Goal: Transaction & Acquisition: Purchase product/service

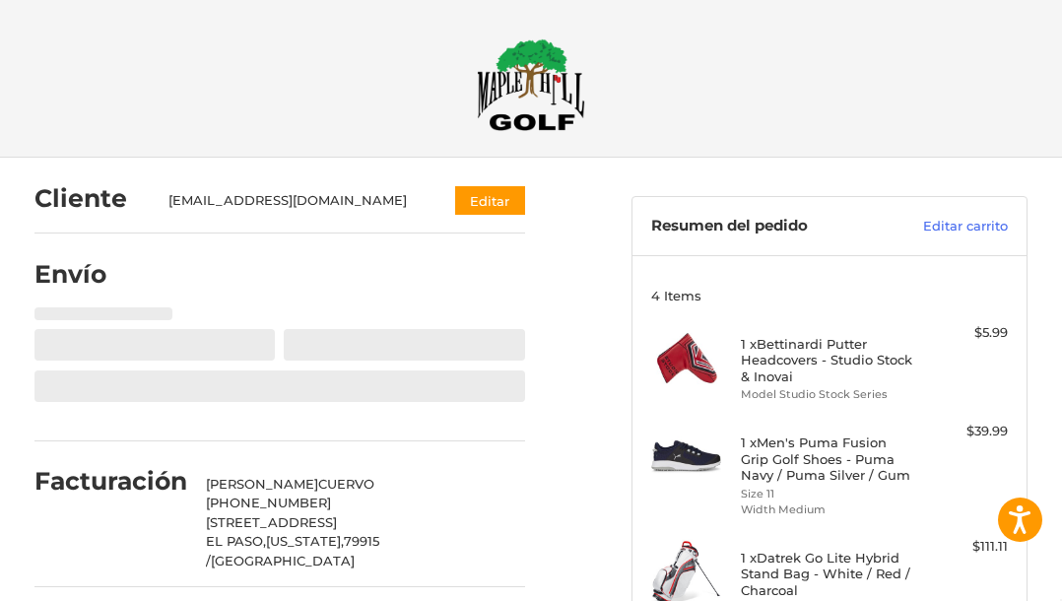
select select "**"
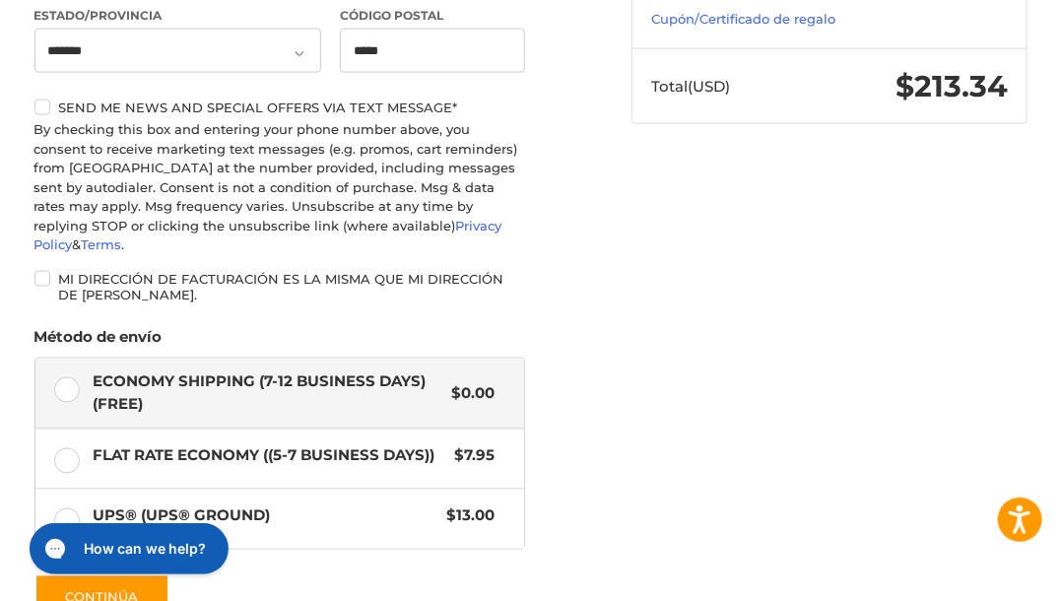
scroll to position [899, 0]
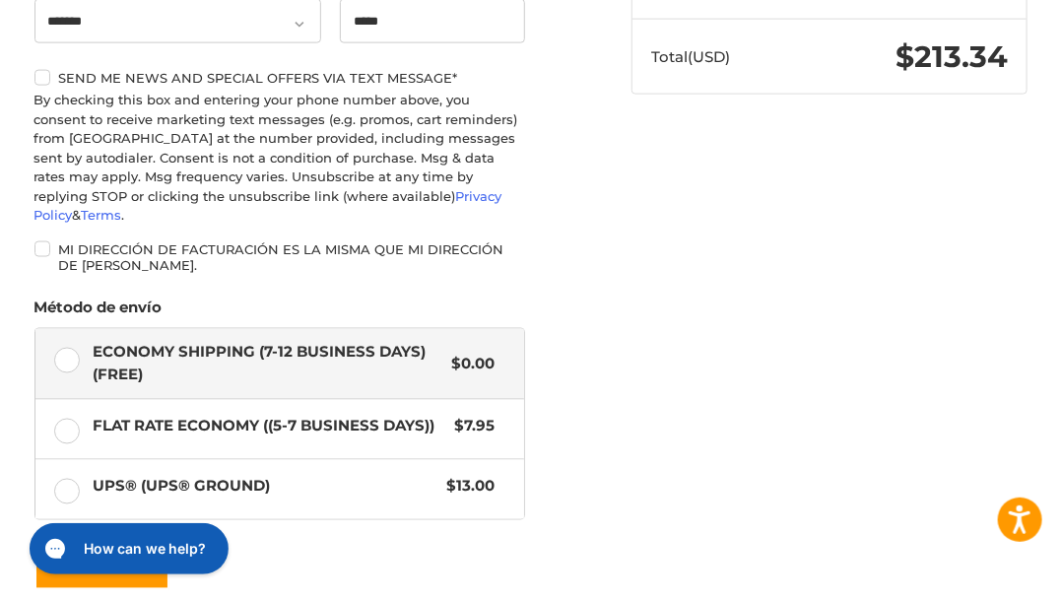
click at [42, 241] on label "Mi dirección de facturación es la misma que mi dirección de [PERSON_NAME]." at bounding box center [279, 257] width 491 height 33
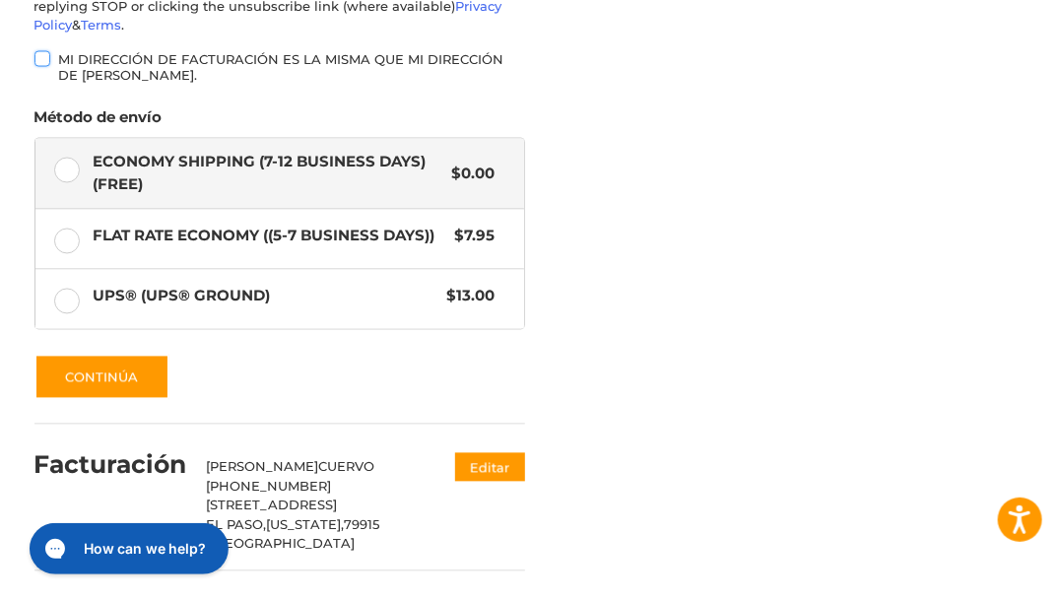
scroll to position [1096, 0]
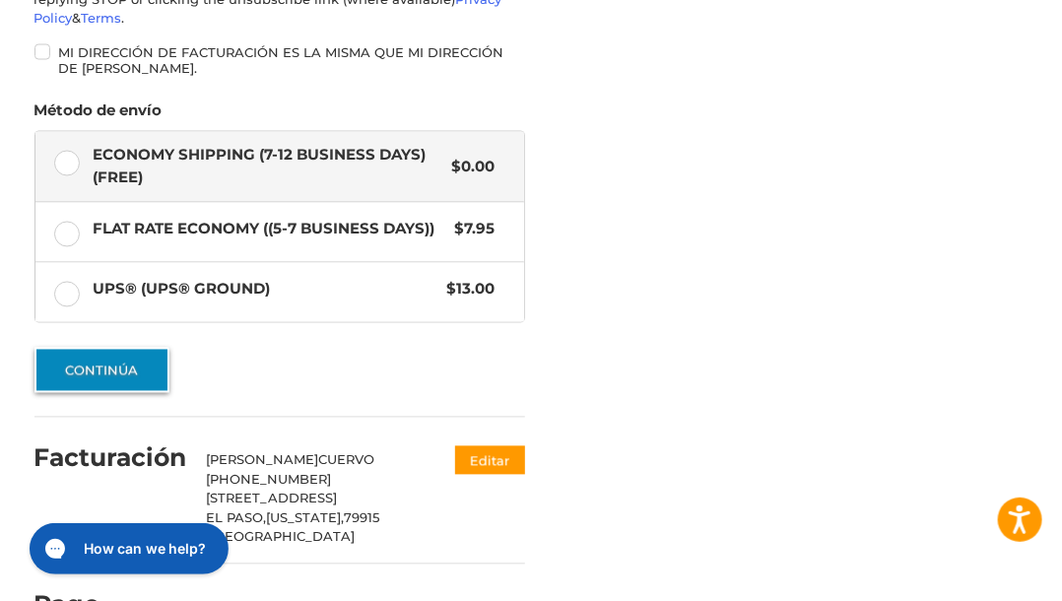
click at [119, 348] on button "Continúa" at bounding box center [101, 370] width 135 height 45
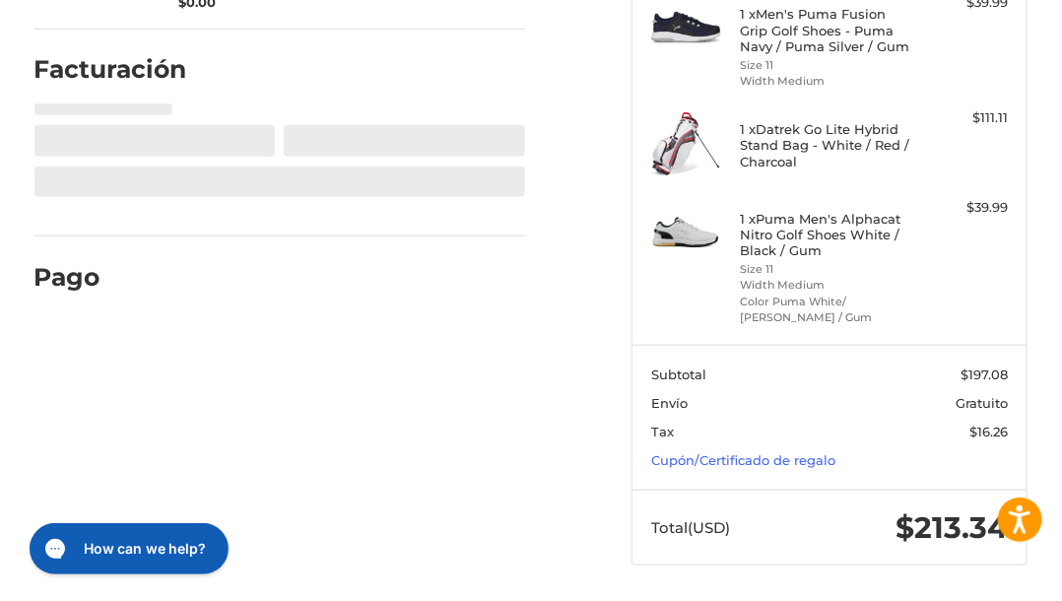
scroll to position [0, 0]
select select "**"
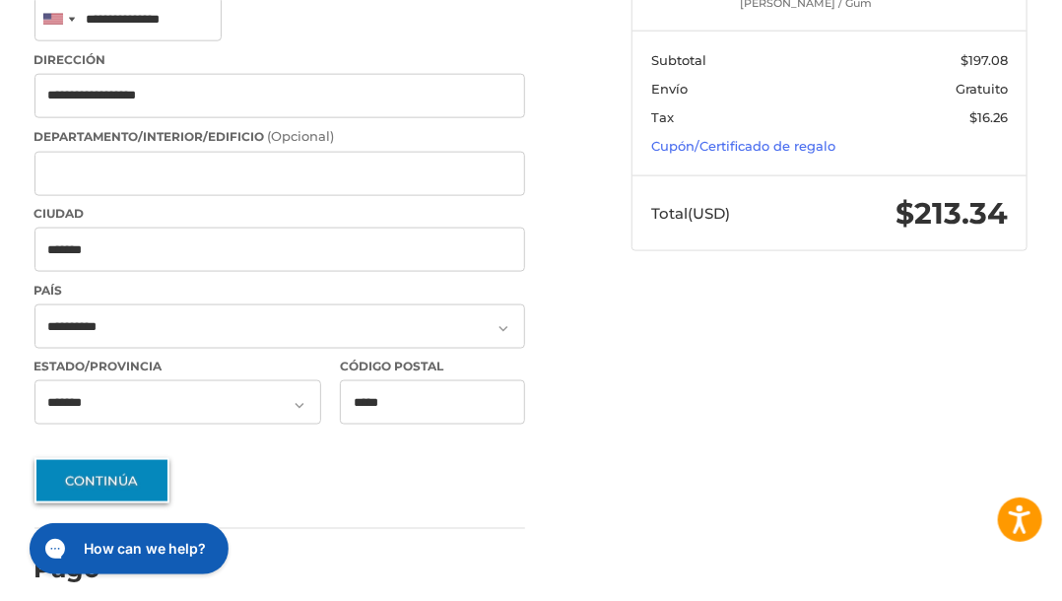
scroll to position [741, 0]
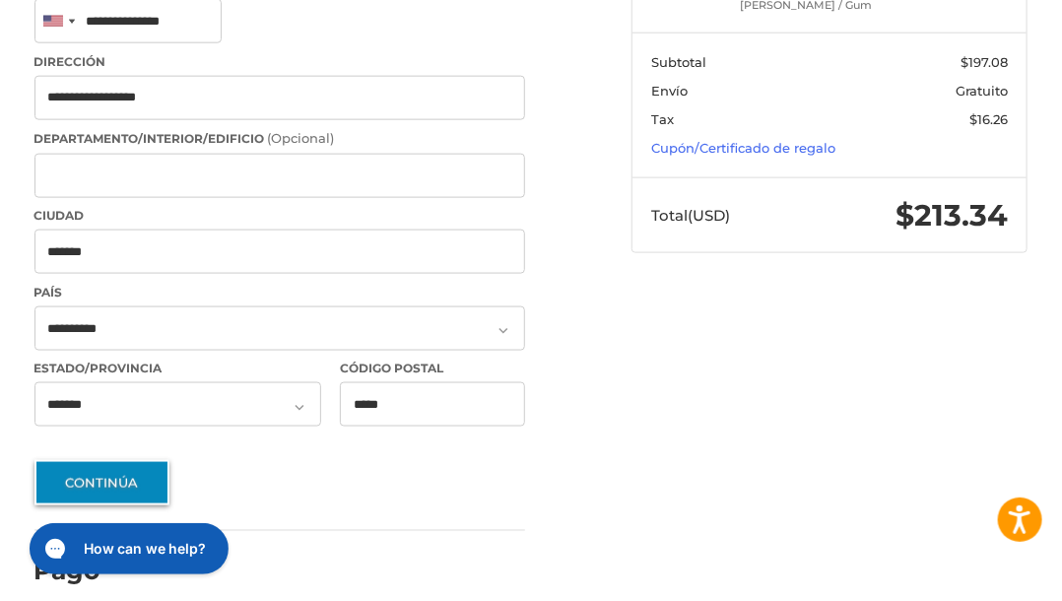
click at [114, 460] on button "Continúa" at bounding box center [101, 482] width 135 height 45
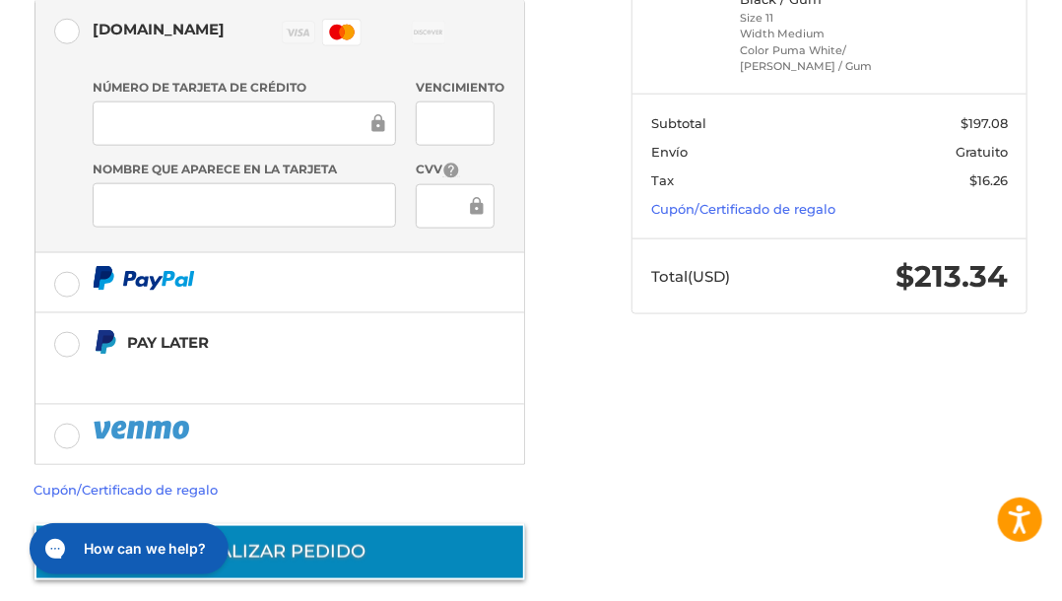
scroll to position [679, 0]
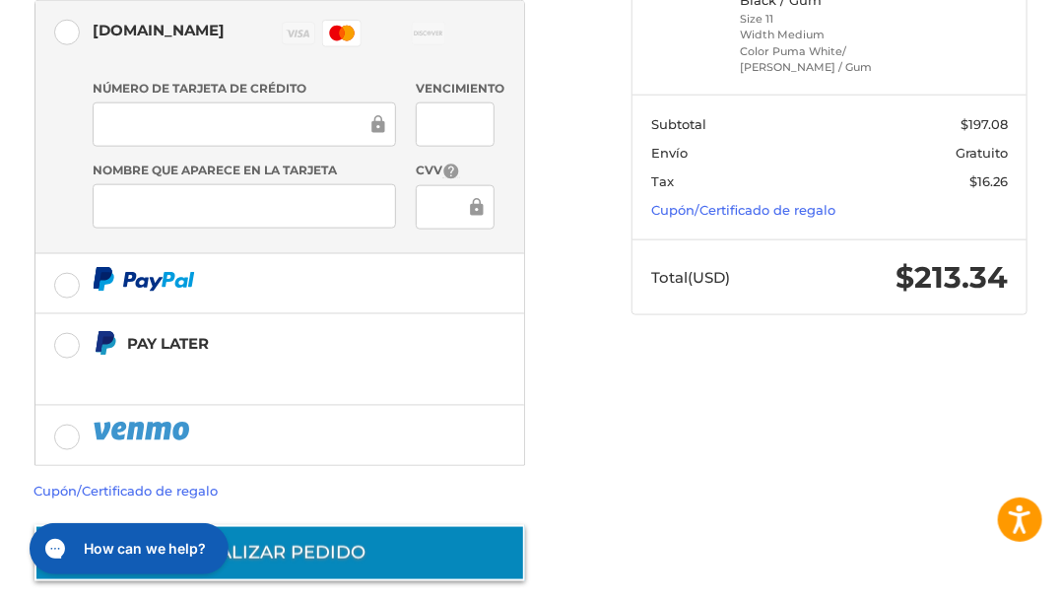
click at [349, 525] on button "Realizar pedido" at bounding box center [279, 553] width 491 height 56
